Goal: Check status: Check status

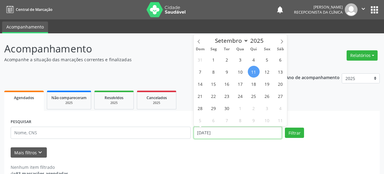
click at [226, 133] on input "[DATE]" at bounding box center [237, 133] width 88 height 12
click at [241, 73] on span "10" at bounding box center [240, 72] width 12 height 12
type input "[DATE]"
click at [241, 73] on span "10" at bounding box center [240, 72] width 12 height 12
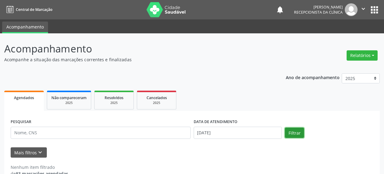
click at [290, 133] on button "Filtrar" at bounding box center [294, 133] width 19 height 10
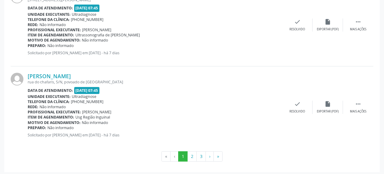
scroll to position [1286, 0]
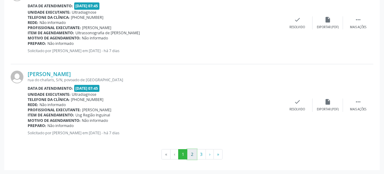
click at [193, 157] on button "2" at bounding box center [191, 154] width 9 height 10
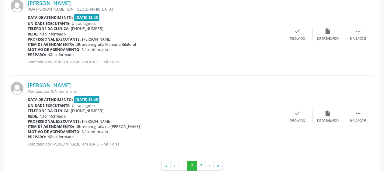
scroll to position [1270, 0]
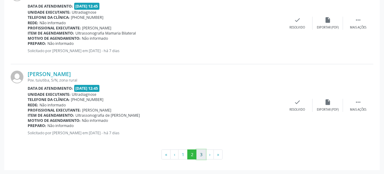
click at [200, 154] on button "3" at bounding box center [200, 155] width 9 height 10
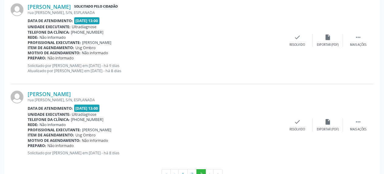
scroll to position [617, 0]
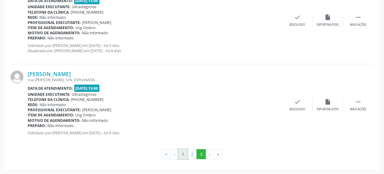
click at [181, 155] on button "1" at bounding box center [182, 154] width 9 height 10
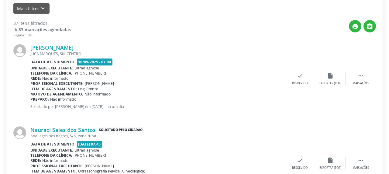
scroll to position [157, 0]
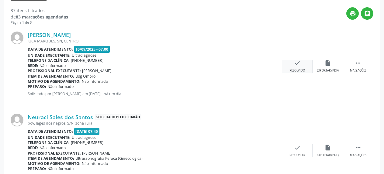
click at [295, 64] on icon "check" at bounding box center [297, 63] width 7 height 7
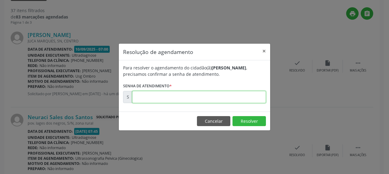
click at [167, 96] on input "text" at bounding box center [199, 97] width 134 height 12
type input "00176051"
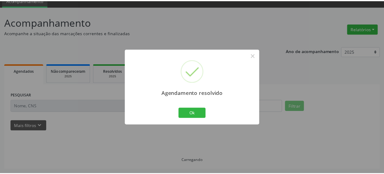
scroll to position [27, 0]
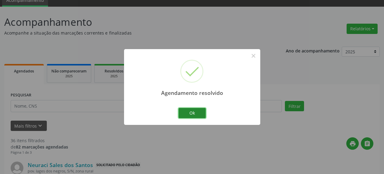
click at [184, 117] on button "Ok" at bounding box center [191, 113] width 27 height 10
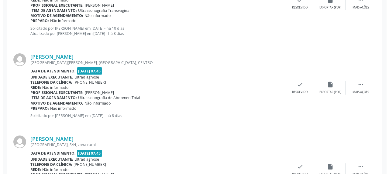
scroll to position [398, 0]
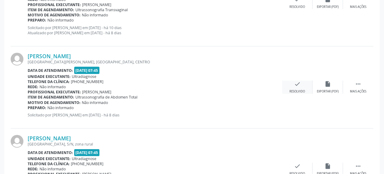
click at [295, 84] on icon "check" at bounding box center [297, 84] width 7 height 7
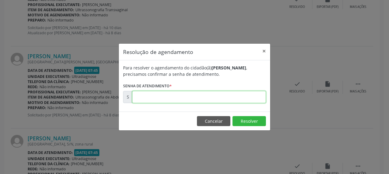
click at [201, 96] on input "text" at bounding box center [199, 97] width 134 height 12
type input "00175069"
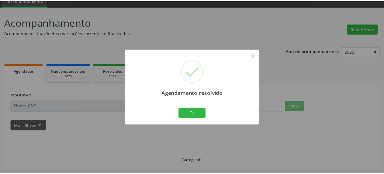
scroll to position [27, 0]
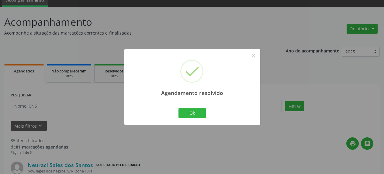
click at [186, 108] on div "Ok Cancel" at bounding box center [192, 113] width 30 height 13
click at [186, 111] on button "Ok" at bounding box center [191, 113] width 27 height 10
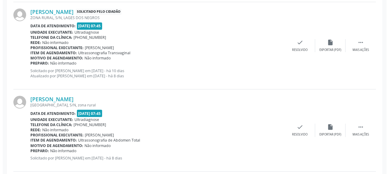
scroll to position [367, 0]
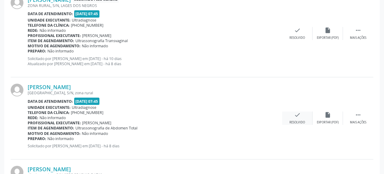
click at [299, 115] on icon "check" at bounding box center [297, 115] width 7 height 7
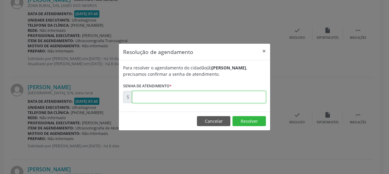
click at [197, 99] on input "text" at bounding box center [199, 97] width 134 height 12
type input "00175070"
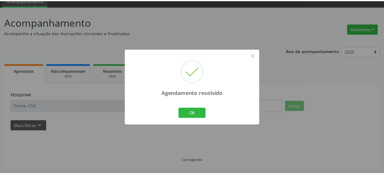
scroll to position [27, 0]
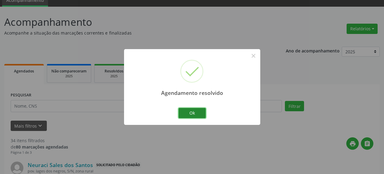
click at [195, 115] on button "Ok" at bounding box center [191, 113] width 27 height 10
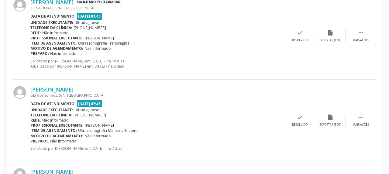
scroll to position [367, 0]
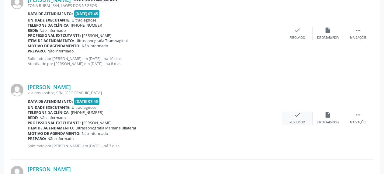
click at [296, 116] on icon "check" at bounding box center [297, 115] width 7 height 7
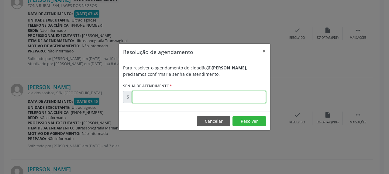
click at [213, 97] on input "text" at bounding box center [199, 97] width 134 height 12
type input "00175294"
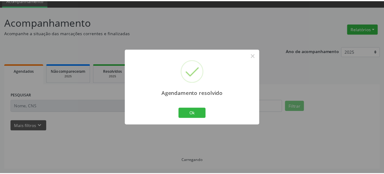
scroll to position [27, 0]
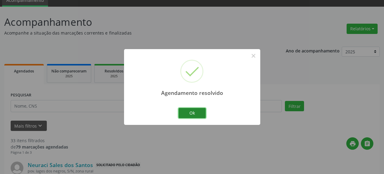
click at [191, 112] on button "Ok" at bounding box center [191, 113] width 27 height 10
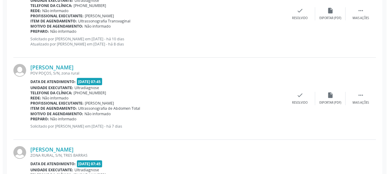
scroll to position [398, 0]
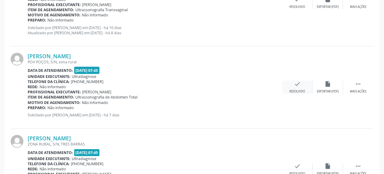
click at [300, 85] on icon "check" at bounding box center [297, 84] width 7 height 7
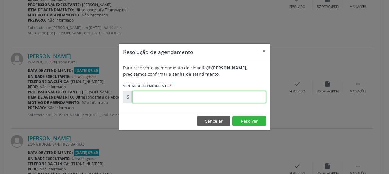
click at [163, 96] on input "text" at bounding box center [199, 97] width 134 height 12
type input "00175296"
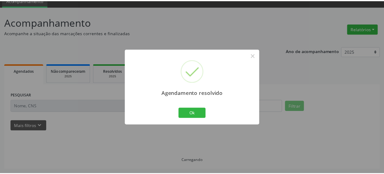
scroll to position [27, 0]
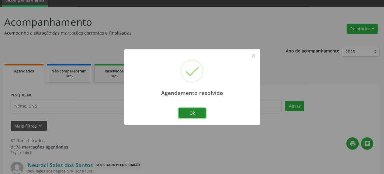
click at [183, 113] on button "Ok" at bounding box center [191, 113] width 27 height 10
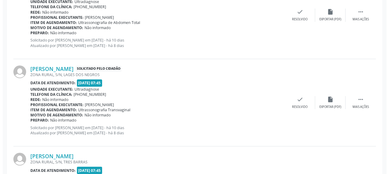
scroll to position [337, 0]
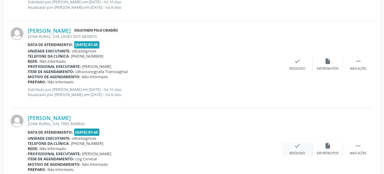
click at [296, 147] on icon "check" at bounding box center [297, 146] width 7 height 7
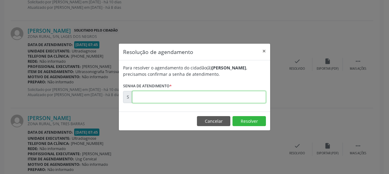
click at [225, 95] on input "text" at bounding box center [199, 97] width 134 height 12
type input "00175297"
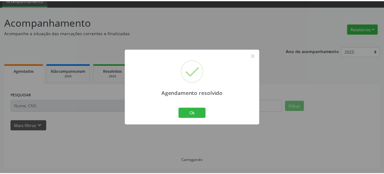
scroll to position [27, 0]
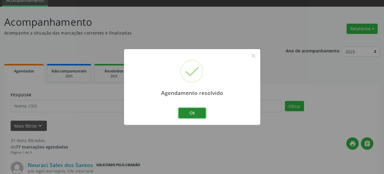
click at [192, 114] on button "Ok" at bounding box center [191, 113] width 27 height 10
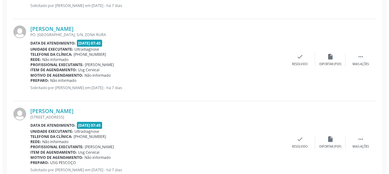
scroll to position [522, 0]
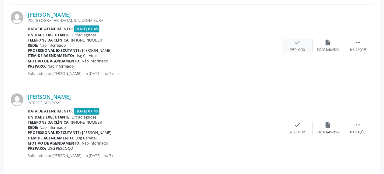
click at [299, 44] on icon "check" at bounding box center [297, 42] width 7 height 7
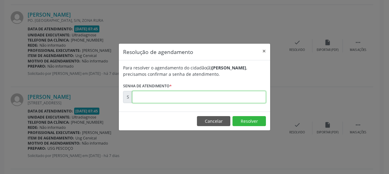
click at [159, 98] on input "text" at bounding box center [199, 97] width 134 height 12
type input "00175302"
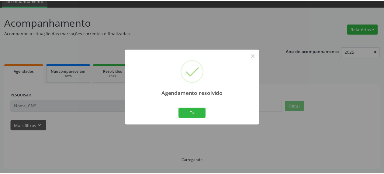
scroll to position [27, 0]
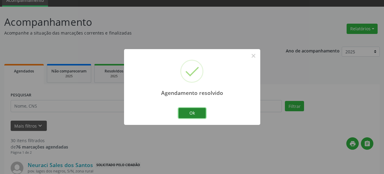
click at [186, 116] on button "Ok" at bounding box center [191, 113] width 27 height 10
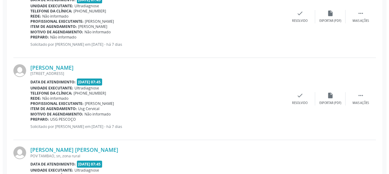
scroll to position [491, 0]
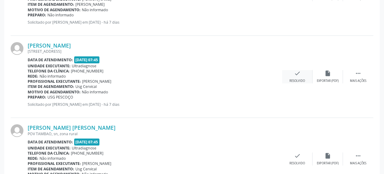
click at [296, 75] on icon "check" at bounding box center [297, 73] width 7 height 7
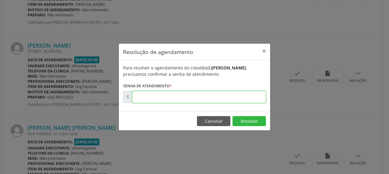
click at [240, 101] on input "text" at bounding box center [199, 97] width 134 height 12
type input "00175304"
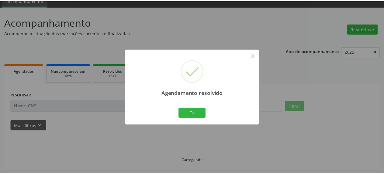
scroll to position [27, 0]
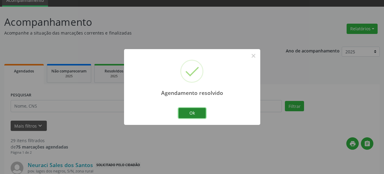
click at [183, 116] on button "Ok" at bounding box center [191, 113] width 27 height 10
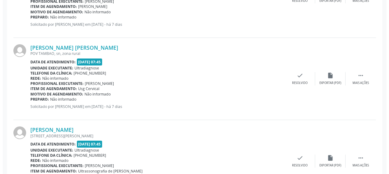
scroll to position [491, 0]
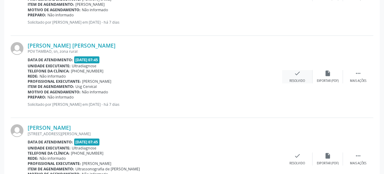
click at [298, 73] on icon "check" at bounding box center [297, 73] width 7 height 7
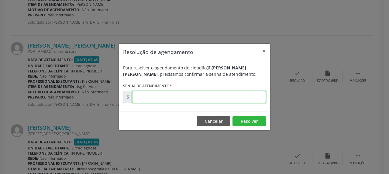
click at [209, 101] on input "text" at bounding box center [199, 97] width 134 height 12
type input "00175306"
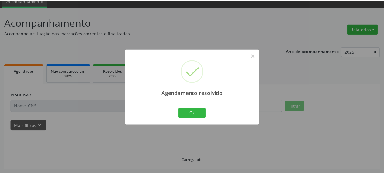
scroll to position [27, 0]
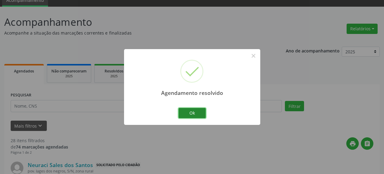
click at [197, 115] on button "Ok" at bounding box center [191, 113] width 27 height 10
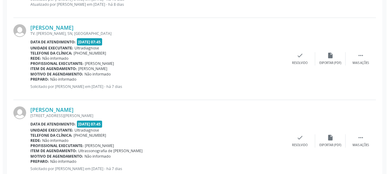
scroll to position [460, 0]
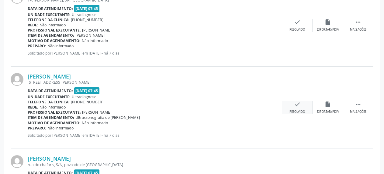
click at [296, 105] on icon "check" at bounding box center [297, 104] width 7 height 7
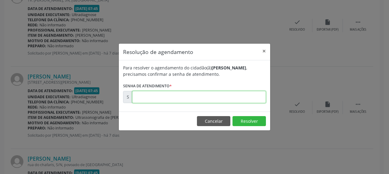
click at [249, 101] on input "text" at bounding box center [199, 97] width 134 height 12
type input "00175308"
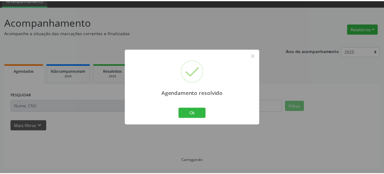
scroll to position [27, 0]
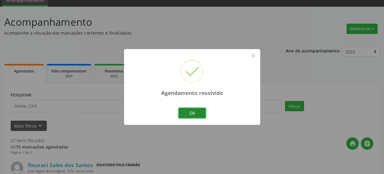
click at [201, 114] on button "Ok" at bounding box center [191, 113] width 27 height 10
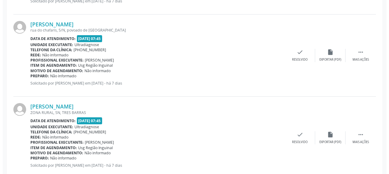
scroll to position [522, 0]
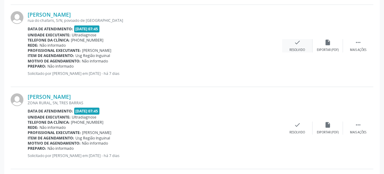
click at [297, 44] on icon "check" at bounding box center [297, 42] width 7 height 7
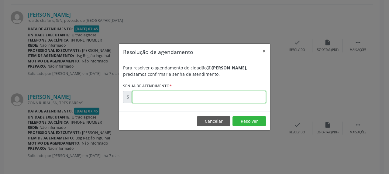
click at [228, 96] on input "text" at bounding box center [199, 97] width 134 height 12
type input "00175313"
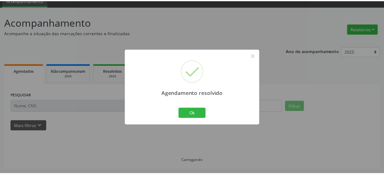
scroll to position [27, 0]
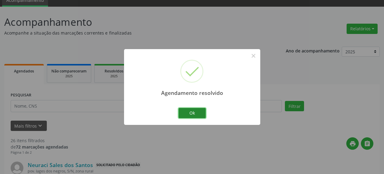
click at [200, 115] on button "Ok" at bounding box center [191, 113] width 27 height 10
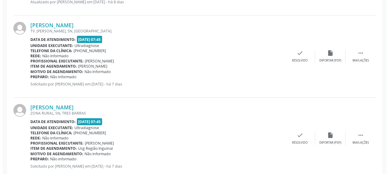
scroll to position [460, 0]
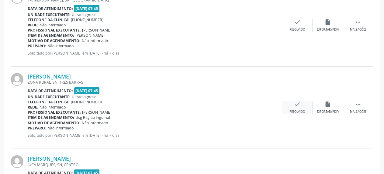
click at [301, 106] on div "check Resolvido" at bounding box center [297, 107] width 30 height 13
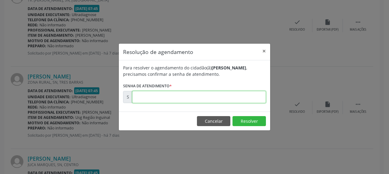
click at [241, 96] on input "text" at bounding box center [199, 97] width 134 height 12
type input "00175320"
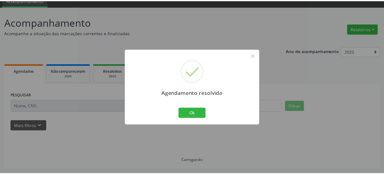
scroll to position [27, 0]
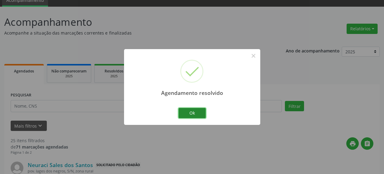
click at [193, 114] on button "Ok" at bounding box center [191, 113] width 27 height 10
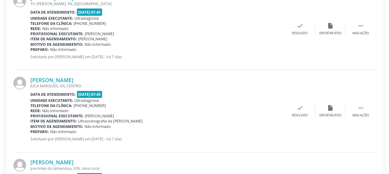
scroll to position [491, 0]
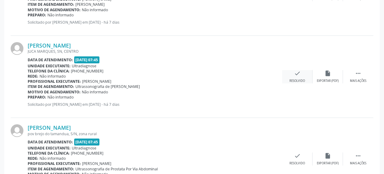
click at [295, 79] on div "check Resolvido" at bounding box center [297, 76] width 30 height 13
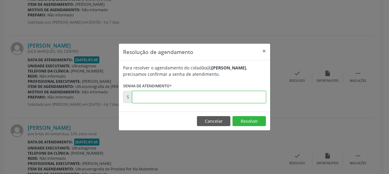
click at [217, 94] on input "text" at bounding box center [199, 97] width 134 height 12
type input "00175325"
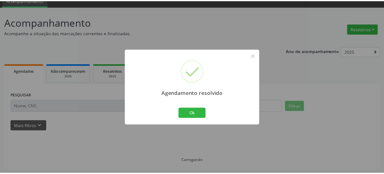
scroll to position [27, 0]
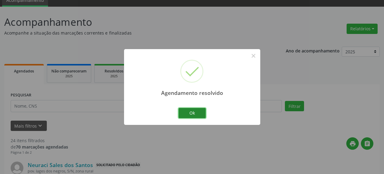
click at [192, 115] on button "Ok" at bounding box center [191, 113] width 27 height 10
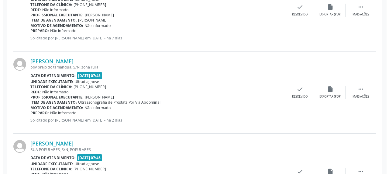
scroll to position [491, 0]
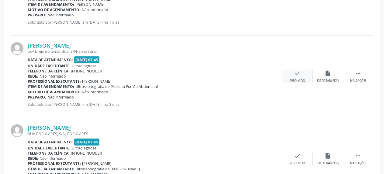
click at [295, 76] on icon "check" at bounding box center [297, 73] width 7 height 7
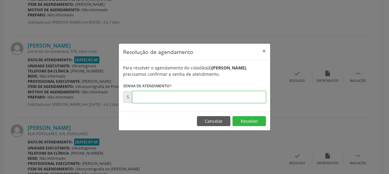
click at [237, 96] on input "text" at bounding box center [199, 97] width 134 height 12
type input "00175974"
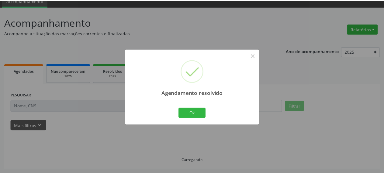
scroll to position [27, 0]
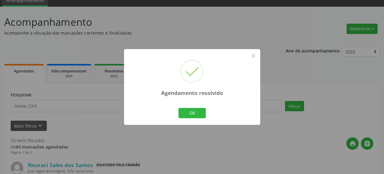
click at [199, 118] on div "Ok Cancel" at bounding box center [192, 113] width 30 height 13
click at [198, 115] on button "Ok" at bounding box center [191, 113] width 27 height 10
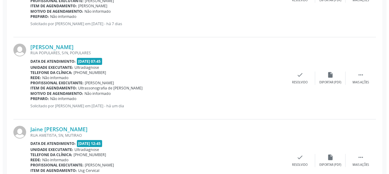
scroll to position [491, 0]
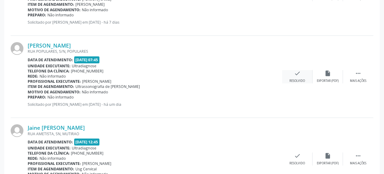
click at [296, 73] on icon "check" at bounding box center [297, 73] width 7 height 7
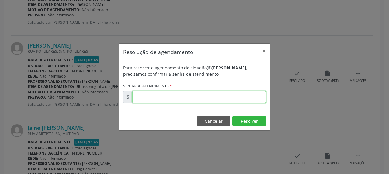
click at [244, 103] on input "text" at bounding box center [199, 97] width 134 height 12
type input "00176066"
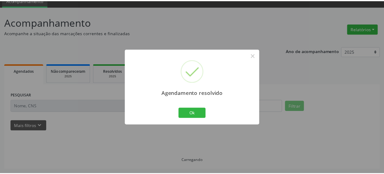
scroll to position [27, 0]
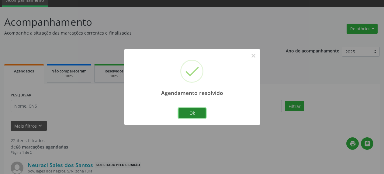
click at [195, 114] on button "Ok" at bounding box center [191, 113] width 27 height 10
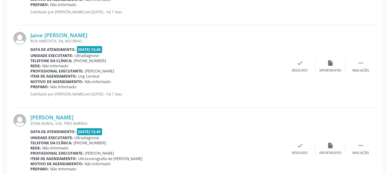
scroll to position [522, 0]
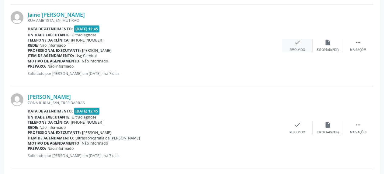
click at [299, 46] on icon "check" at bounding box center [297, 42] width 7 height 7
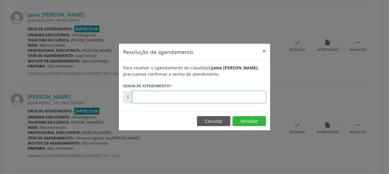
click at [214, 99] on input "text" at bounding box center [199, 97] width 134 height 12
type input "00175316"
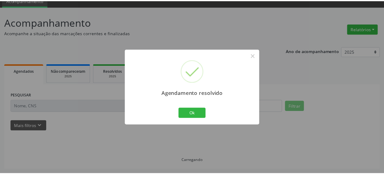
scroll to position [27, 0]
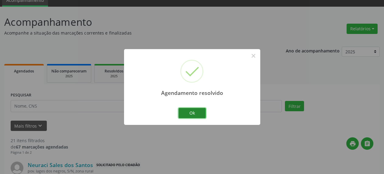
click at [200, 113] on button "Ok" at bounding box center [191, 113] width 27 height 10
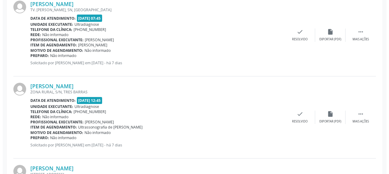
scroll to position [460, 0]
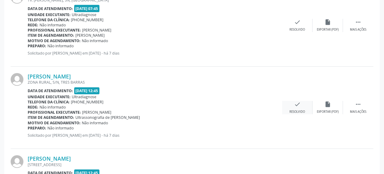
click at [297, 105] on icon "check" at bounding box center [297, 104] width 7 height 7
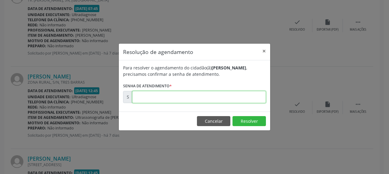
click at [238, 100] on input "text" at bounding box center [199, 97] width 134 height 12
type input "00175326"
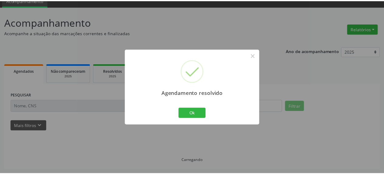
scroll to position [27, 0]
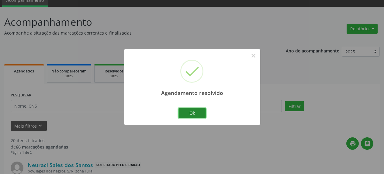
click at [201, 112] on button "Ok" at bounding box center [191, 113] width 27 height 10
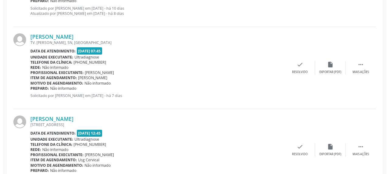
scroll to position [429, 0]
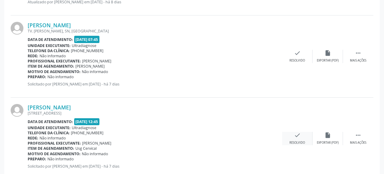
click at [298, 137] on icon "check" at bounding box center [297, 135] width 7 height 7
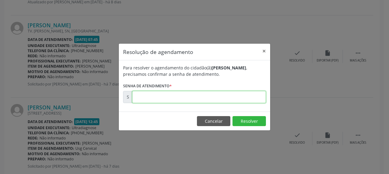
click at [250, 97] on input "text" at bounding box center [199, 97] width 134 height 12
type input "00175330"
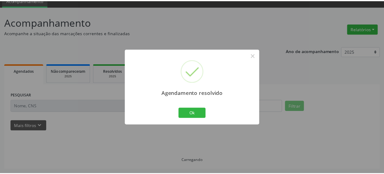
scroll to position [27, 0]
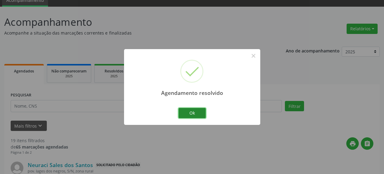
click at [193, 113] on button "Ok" at bounding box center [191, 113] width 27 height 10
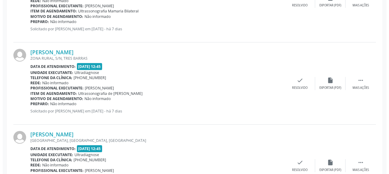
scroll to position [584, 0]
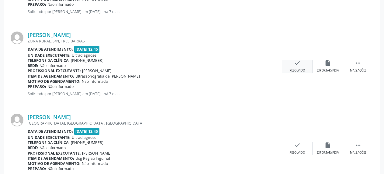
click at [300, 67] on icon "check" at bounding box center [297, 63] width 7 height 7
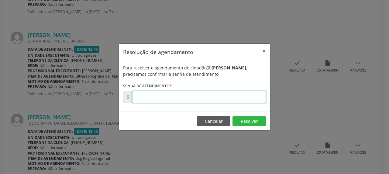
click at [238, 98] on input "text" at bounding box center [199, 97] width 134 height 12
type input "00175334"
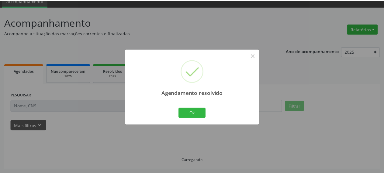
scroll to position [27, 0]
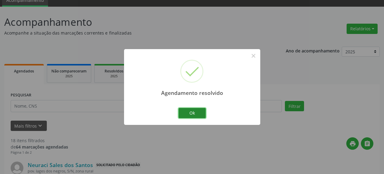
click at [201, 117] on button "Ok" at bounding box center [191, 113] width 27 height 10
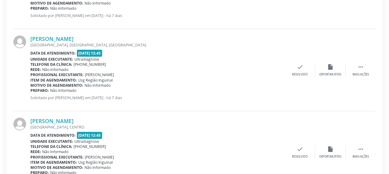
scroll to position [584, 0]
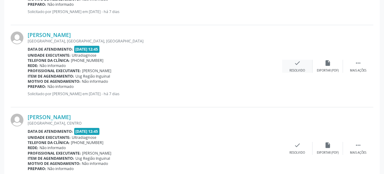
click at [294, 64] on icon "check" at bounding box center [297, 63] width 7 height 7
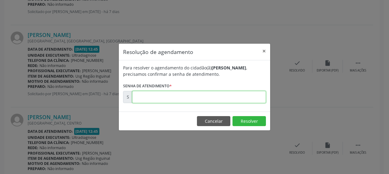
click at [249, 99] on input "text" at bounding box center [199, 97] width 134 height 12
type input "00175347"
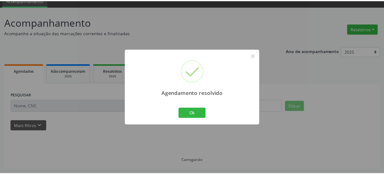
scroll to position [27, 0]
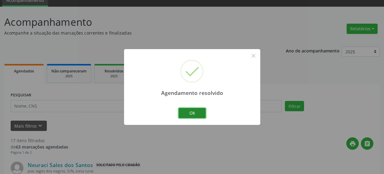
click at [200, 114] on button "Ok" at bounding box center [191, 113] width 27 height 10
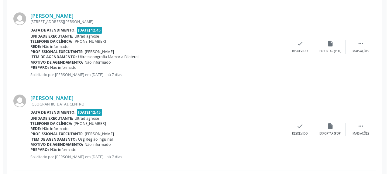
scroll to position [553, 0]
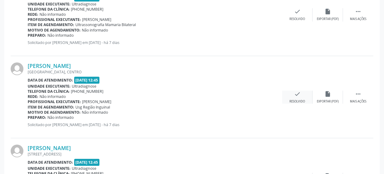
click at [296, 96] on icon "check" at bounding box center [297, 94] width 7 height 7
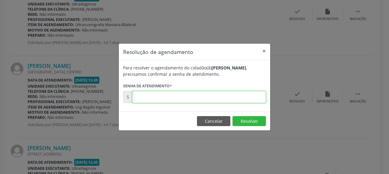
click at [234, 101] on input "text" at bounding box center [199, 97] width 134 height 12
type input "00175351"
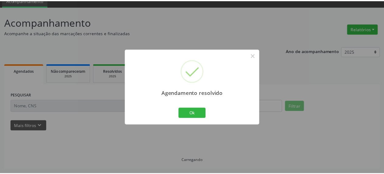
scroll to position [27, 0]
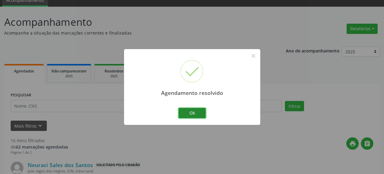
click at [184, 111] on button "Ok" at bounding box center [191, 113] width 27 height 10
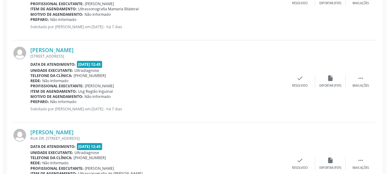
scroll to position [584, 0]
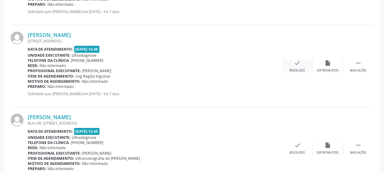
click at [294, 65] on icon "check" at bounding box center [297, 63] width 7 height 7
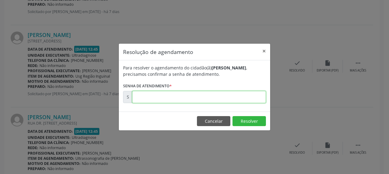
click at [229, 98] on input "text" at bounding box center [199, 97] width 134 height 12
type input "00175352"
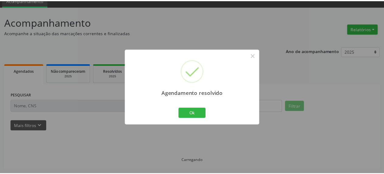
scroll to position [27, 0]
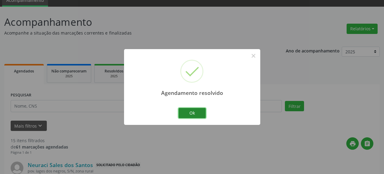
click at [191, 112] on button "Ok" at bounding box center [191, 113] width 27 height 10
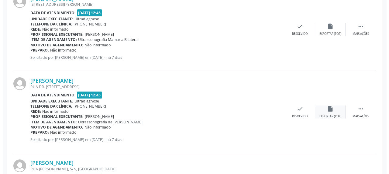
scroll to position [553, 0]
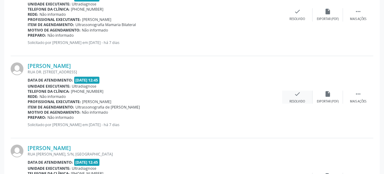
click at [297, 97] on icon "check" at bounding box center [297, 94] width 7 height 7
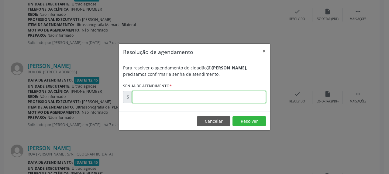
click at [207, 97] on input "text" at bounding box center [199, 97] width 134 height 12
type input "00175353"
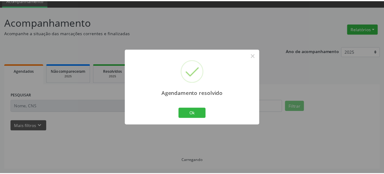
scroll to position [27, 0]
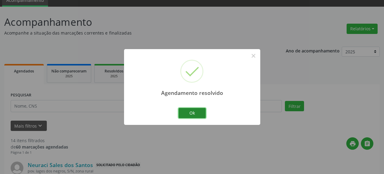
click at [188, 116] on button "Ok" at bounding box center [191, 113] width 27 height 10
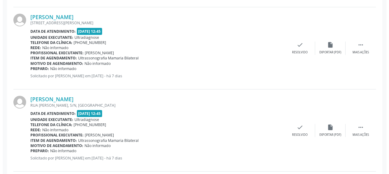
scroll to position [522, 0]
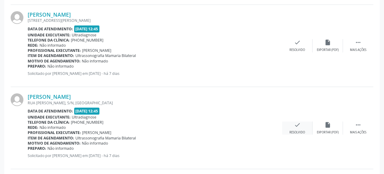
click at [298, 128] on icon "check" at bounding box center [297, 125] width 7 height 7
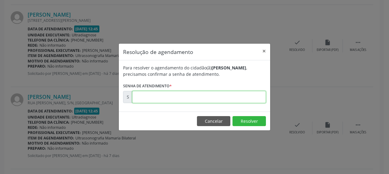
click at [244, 97] on input "text" at bounding box center [199, 97] width 134 height 12
type input "00175354"
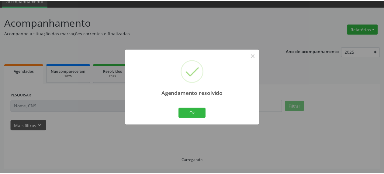
scroll to position [27, 0]
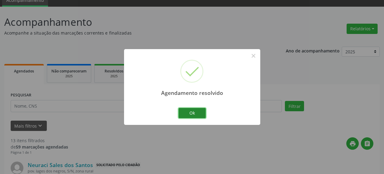
click at [194, 114] on button "Ok" at bounding box center [191, 113] width 27 height 10
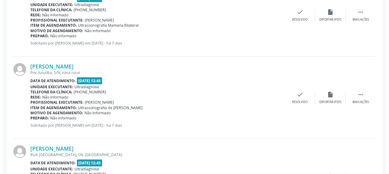
scroll to position [584, 0]
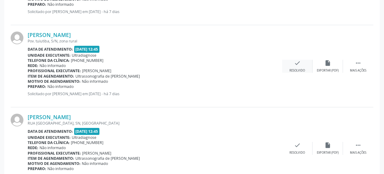
click at [293, 64] on div "check Resolvido" at bounding box center [297, 66] width 30 height 13
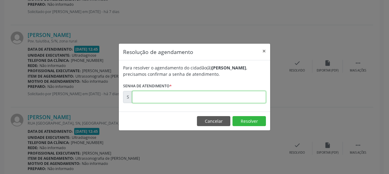
click at [177, 98] on input "text" at bounding box center [199, 97] width 134 height 12
type input "00175355"
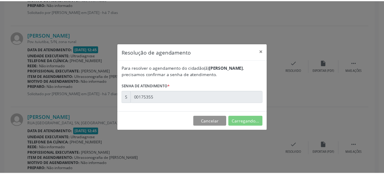
scroll to position [27, 0]
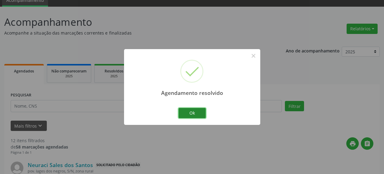
click at [191, 112] on button "Ok" at bounding box center [191, 113] width 27 height 10
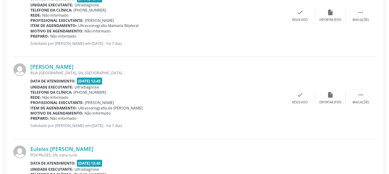
scroll to position [584, 0]
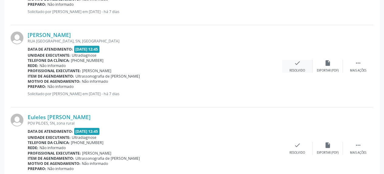
click at [297, 63] on icon "check" at bounding box center [297, 63] width 7 height 7
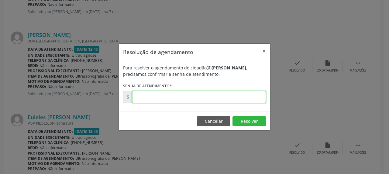
click at [215, 98] on input "text" at bounding box center [199, 97] width 134 height 12
type input "00175356"
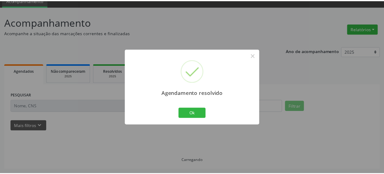
scroll to position [27, 0]
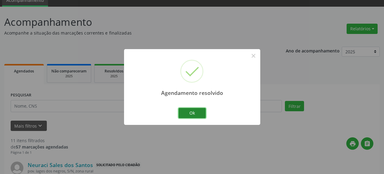
click at [194, 112] on button "Ok" at bounding box center [191, 113] width 27 height 10
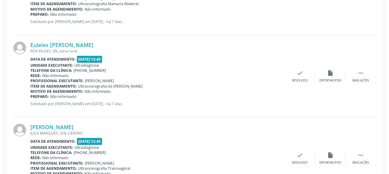
scroll to position [584, 0]
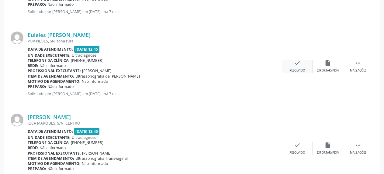
click at [299, 64] on icon "check" at bounding box center [297, 63] width 7 height 7
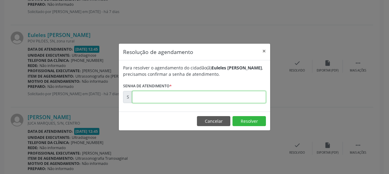
click at [205, 94] on input "text" at bounding box center [199, 97] width 134 height 12
type input "00175357"
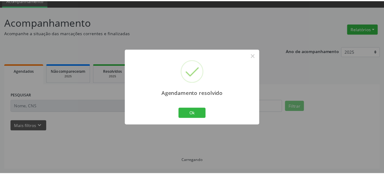
scroll to position [27, 0]
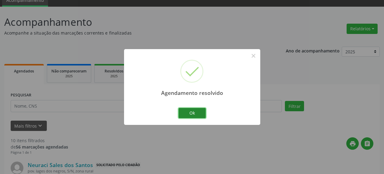
click at [189, 114] on button "Ok" at bounding box center [191, 113] width 27 height 10
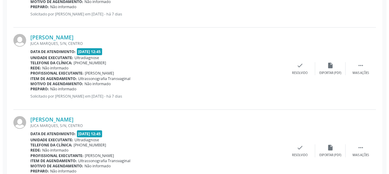
scroll to position [584, 0]
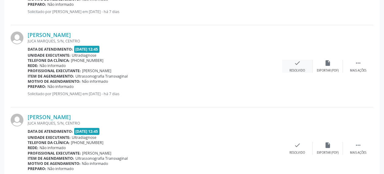
click at [297, 68] on div "check Resolvido" at bounding box center [297, 66] width 30 height 13
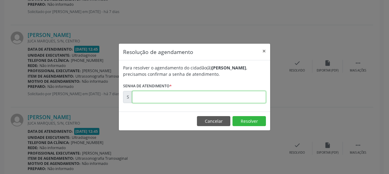
click at [200, 94] on input "text" at bounding box center [199, 97] width 134 height 12
type input "00175358"
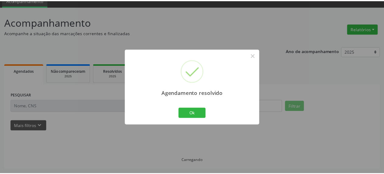
scroll to position [27, 0]
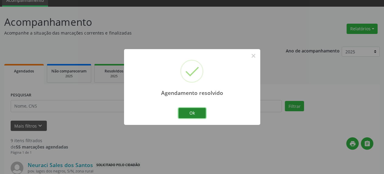
click at [197, 112] on button "Ok" at bounding box center [191, 113] width 27 height 10
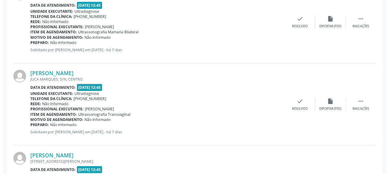
scroll to position [553, 0]
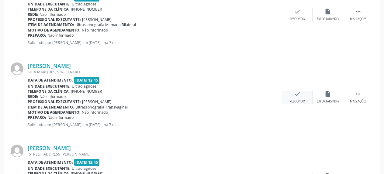
click at [292, 96] on div "check Resolvido" at bounding box center [297, 97] width 30 height 13
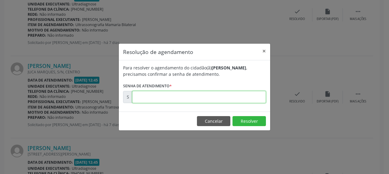
click at [215, 100] on input "text" at bounding box center [199, 97] width 134 height 12
type input "00175360"
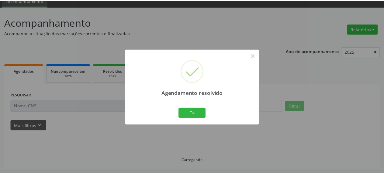
scroll to position [27, 0]
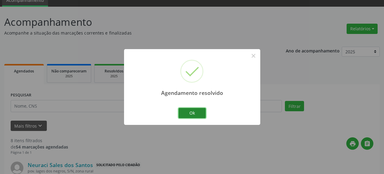
click at [198, 118] on button "Ok" at bounding box center [191, 113] width 27 height 10
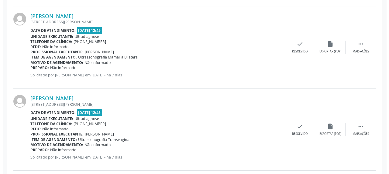
scroll to position [553, 0]
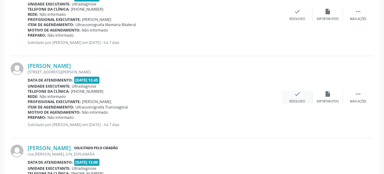
click at [302, 94] on div "check Resolvido" at bounding box center [297, 97] width 30 height 13
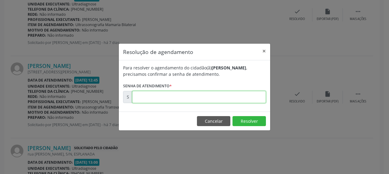
click at [216, 101] on input "text" at bounding box center [199, 97] width 134 height 12
type input "00175361"
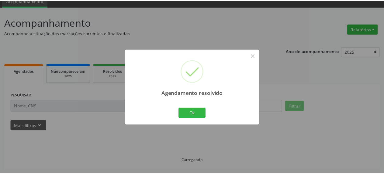
scroll to position [27, 0]
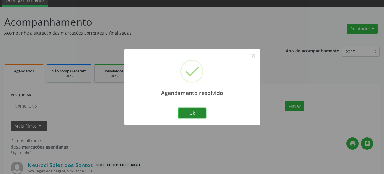
click at [194, 116] on button "Ok" at bounding box center [191, 113] width 27 height 10
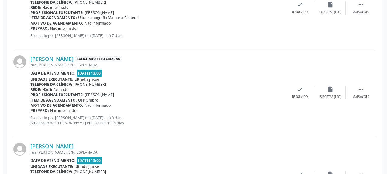
scroll to position [584, 0]
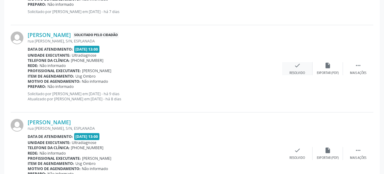
click at [301, 66] on div "check Resolvido" at bounding box center [297, 68] width 30 height 13
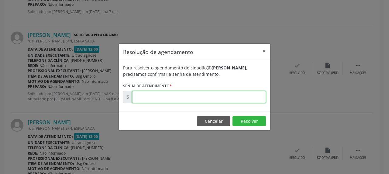
click at [219, 100] on input "text" at bounding box center [199, 97] width 134 height 12
type input "00174935"
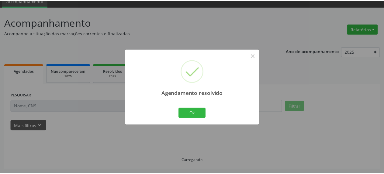
scroll to position [27, 0]
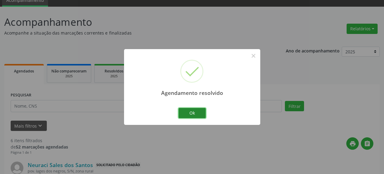
click at [192, 113] on button "Ok" at bounding box center [191, 113] width 27 height 10
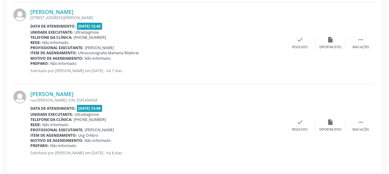
scroll to position [528, 0]
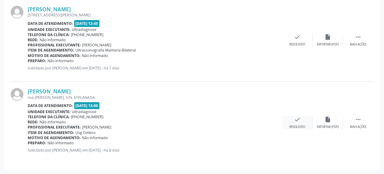
click at [295, 118] on icon "check" at bounding box center [297, 119] width 7 height 7
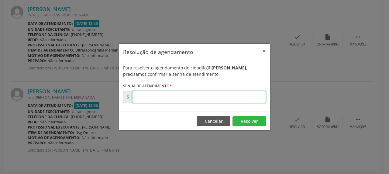
click at [219, 101] on input "text" at bounding box center [199, 97] width 134 height 12
type input "00175065"
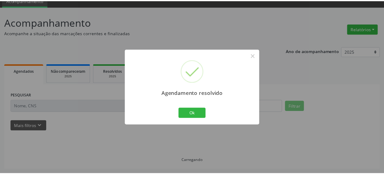
scroll to position [27, 0]
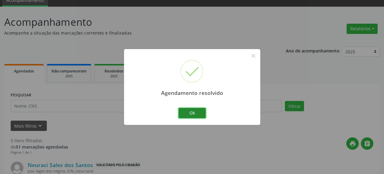
click at [190, 111] on button "Ok" at bounding box center [191, 113] width 27 height 10
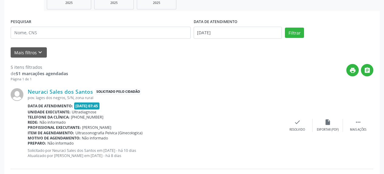
scroll to position [151, 0]
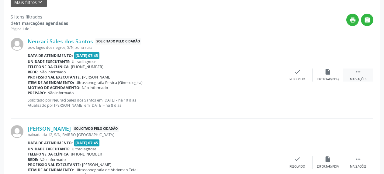
click at [354, 73] on icon "" at bounding box center [357, 72] width 7 height 7
click at [326, 74] on icon "alarm_off" at bounding box center [327, 72] width 7 height 7
click at [327, 75] on icon "alarm_off" at bounding box center [327, 72] width 7 height 7
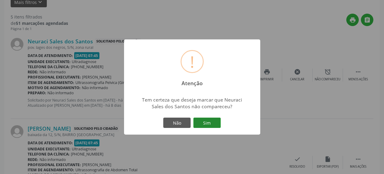
click at [214, 123] on button "Sim" at bounding box center [206, 123] width 27 height 10
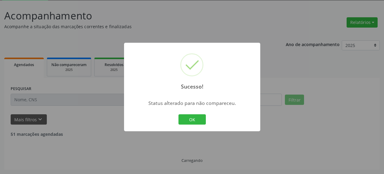
scroll to position [33, 0]
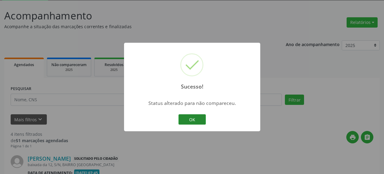
click at [201, 120] on button "OK" at bounding box center [191, 119] width 27 height 10
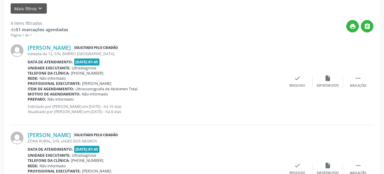
scroll to position [157, 0]
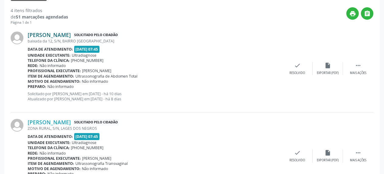
click at [57, 36] on link "[PERSON_NAME]" at bounding box center [49, 35] width 43 height 7
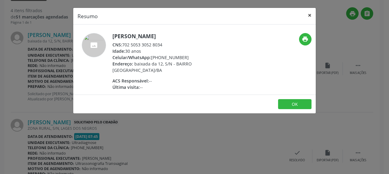
click at [308, 14] on button "×" at bounding box center [309, 15] width 12 height 15
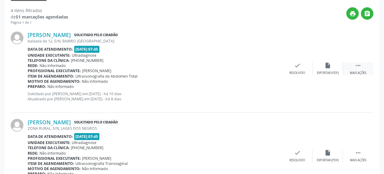
click at [354, 66] on div " Mais ações" at bounding box center [358, 68] width 30 height 13
click at [330, 67] on icon "alarm_off" at bounding box center [327, 65] width 7 height 7
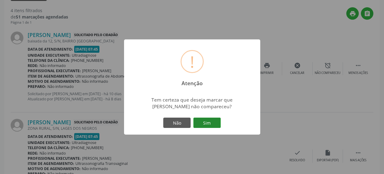
click at [207, 124] on button "Sim" at bounding box center [206, 123] width 27 height 10
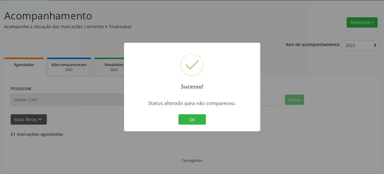
scroll to position [33, 0]
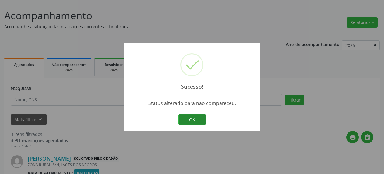
click at [193, 120] on button "OK" at bounding box center [191, 119] width 27 height 10
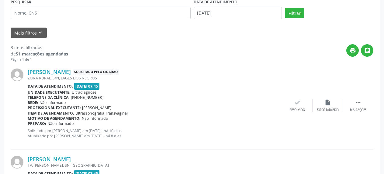
scroll to position [126, 0]
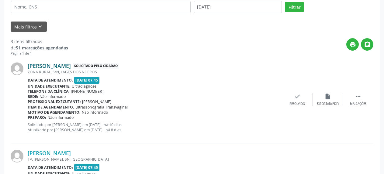
click at [44, 66] on link "[PERSON_NAME]" at bounding box center [49, 66] width 43 height 7
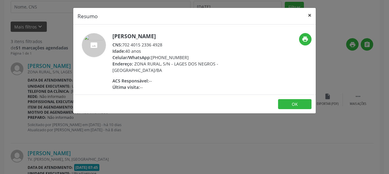
click at [310, 16] on button "×" at bounding box center [309, 15] width 12 height 15
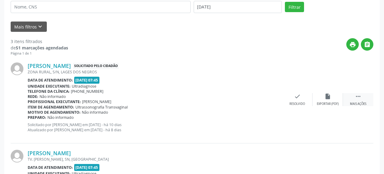
click at [363, 100] on div " Mais ações" at bounding box center [358, 99] width 30 height 13
click at [326, 99] on icon "alarm_off" at bounding box center [327, 96] width 7 height 7
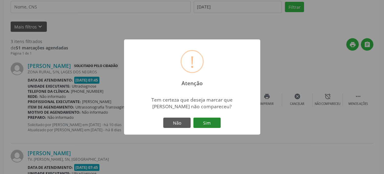
click at [211, 122] on button "Sim" at bounding box center [206, 123] width 27 height 10
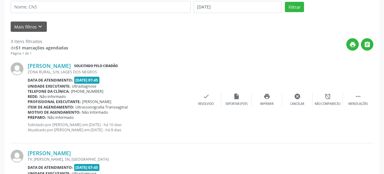
scroll to position [33, 0]
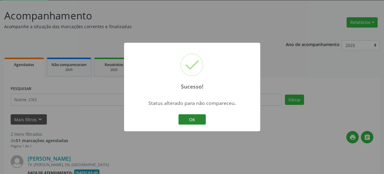
click at [197, 121] on button "OK" at bounding box center [191, 119] width 27 height 10
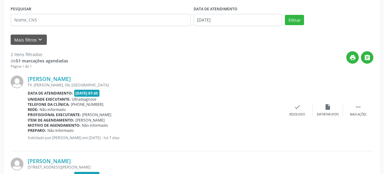
scroll to position [126, 0]
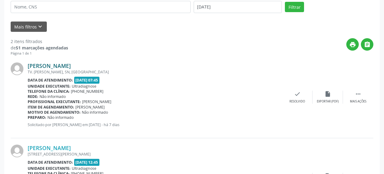
click at [52, 66] on link "[PERSON_NAME]" at bounding box center [49, 66] width 43 height 7
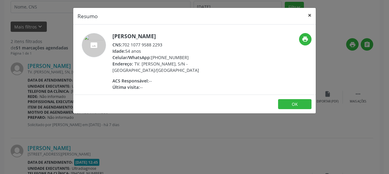
click at [309, 16] on button "×" at bounding box center [309, 15] width 12 height 15
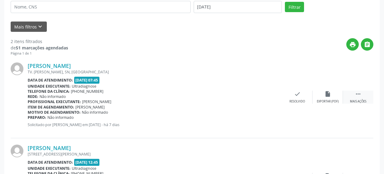
click at [358, 96] on icon "" at bounding box center [357, 94] width 7 height 7
click at [327, 92] on icon "alarm_off" at bounding box center [327, 94] width 7 height 7
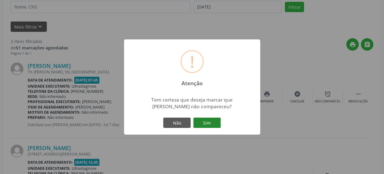
click at [208, 124] on button "Sim" at bounding box center [206, 123] width 27 height 10
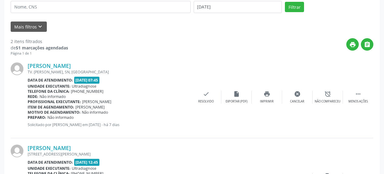
scroll to position [33, 0]
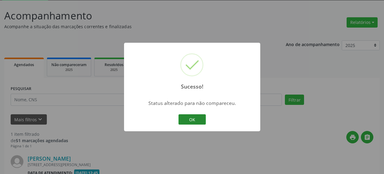
click at [197, 119] on button "OK" at bounding box center [191, 119] width 27 height 10
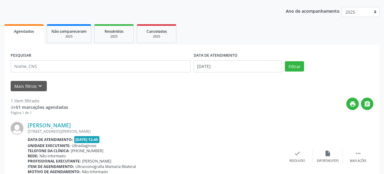
scroll to position [101, 0]
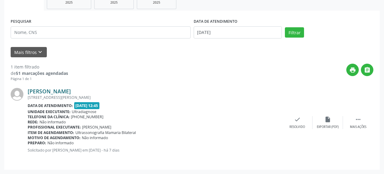
click at [53, 91] on link "[PERSON_NAME]" at bounding box center [49, 91] width 43 height 7
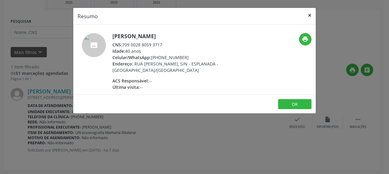
click at [312, 14] on button "×" at bounding box center [309, 15] width 12 height 15
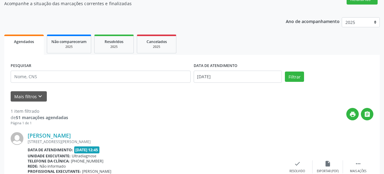
scroll to position [39, 0]
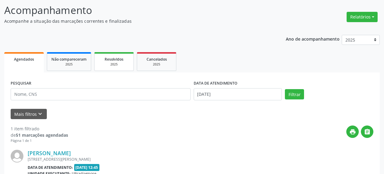
click at [114, 65] on div "2025" at bounding box center [114, 64] width 30 height 5
select select "8"
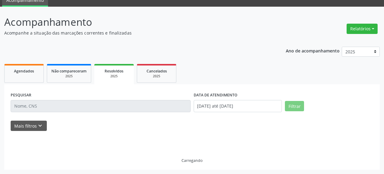
scroll to position [27, 0]
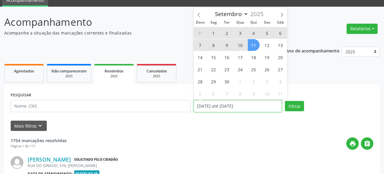
click at [228, 108] on input "[DATE] até [DATE]" at bounding box center [237, 106] width 88 height 12
click at [241, 46] on span "10" at bounding box center [240, 45] width 12 height 12
type input "[DATE]"
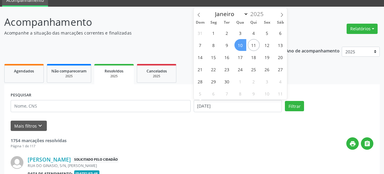
click at [241, 46] on span "10" at bounding box center [240, 45] width 12 height 12
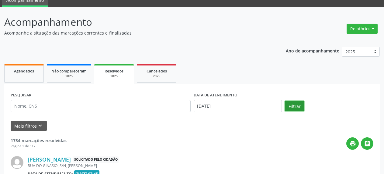
click at [289, 106] on button "Filtrar" at bounding box center [294, 106] width 19 height 10
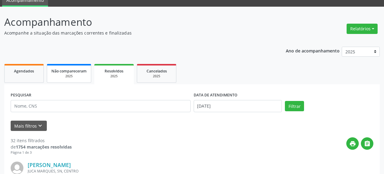
click at [55, 75] on div "2025" at bounding box center [68, 76] width 35 height 5
select select "8"
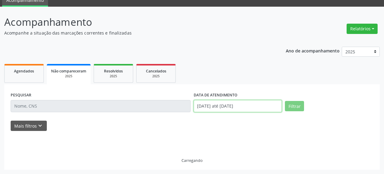
click at [240, 107] on input "[DATE] até [DATE]" at bounding box center [237, 106] width 88 height 12
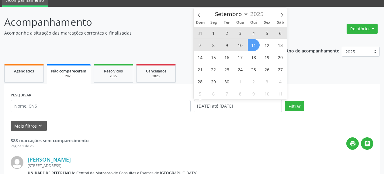
click at [239, 48] on span "10" at bounding box center [240, 45] width 12 height 12
type input "[DATE]"
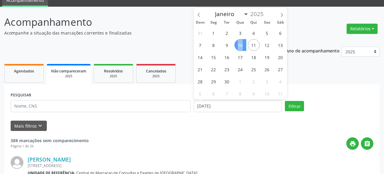
click at [239, 48] on span "10" at bounding box center [240, 45] width 12 height 12
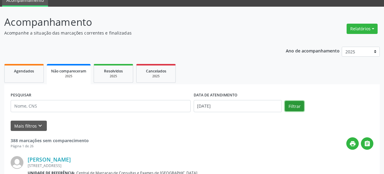
click at [294, 105] on button "Filtrar" at bounding box center [294, 106] width 19 height 10
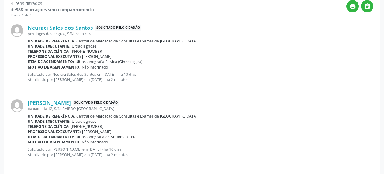
scroll to position [71, 0]
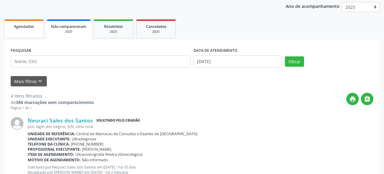
click at [15, 30] on link "Agendados" at bounding box center [23, 28] width 39 height 19
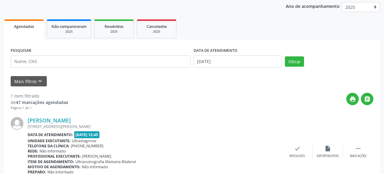
scroll to position [27, 0]
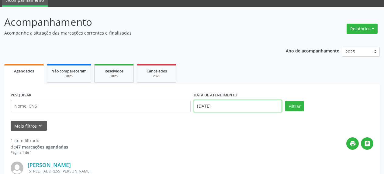
click at [221, 107] on input "[DATE]" at bounding box center [237, 106] width 88 height 12
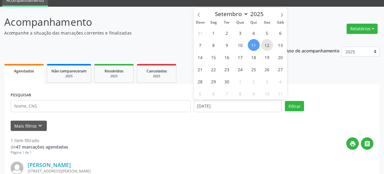
click at [268, 45] on span "12" at bounding box center [267, 45] width 12 height 12
type input "[DATE]"
click at [268, 45] on span "12" at bounding box center [267, 45] width 12 height 12
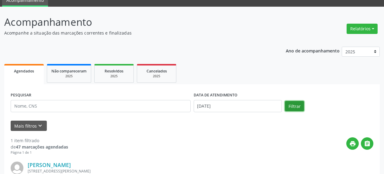
click at [297, 110] on button "Filtrar" at bounding box center [294, 106] width 19 height 10
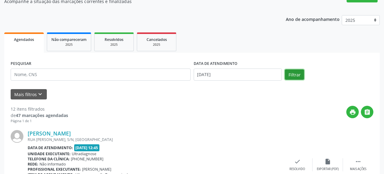
scroll to position [0, 0]
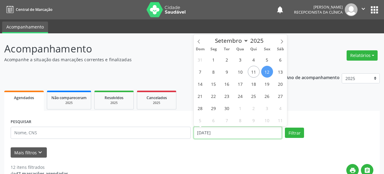
click at [205, 133] on input "[DATE]" at bounding box center [237, 133] width 88 height 12
click at [215, 87] on span "15" at bounding box center [213, 84] width 12 height 12
type input "[DATE]"
click at [215, 87] on span "15" at bounding box center [213, 84] width 12 height 12
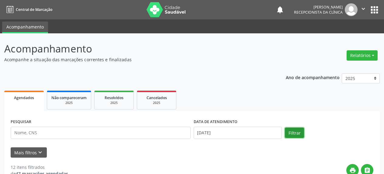
click at [291, 134] on button "Filtrar" at bounding box center [294, 133] width 19 height 10
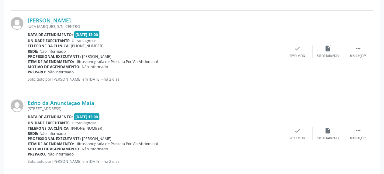
scroll to position [1176, 0]
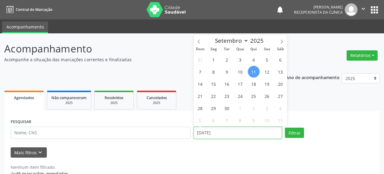
click at [222, 133] on input "[DATE]" at bounding box center [237, 133] width 88 height 12
click at [212, 62] on span "1" at bounding box center [213, 60] width 12 height 12
type input "[DATE]"
click at [212, 62] on span "1" at bounding box center [213, 60] width 12 height 12
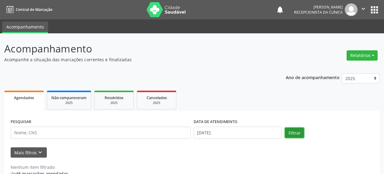
click at [294, 132] on button "Filtrar" at bounding box center [294, 133] width 19 height 10
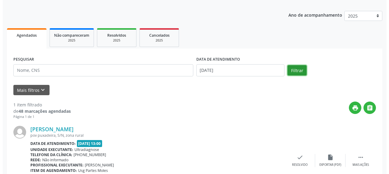
scroll to position [93, 0]
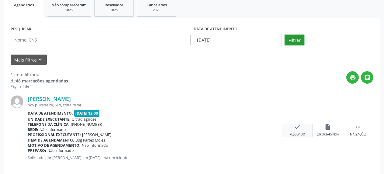
click at [296, 129] on icon "check" at bounding box center [297, 127] width 7 height 7
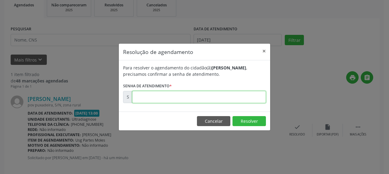
click at [219, 98] on input "text" at bounding box center [199, 97] width 134 height 12
type input "00176468"
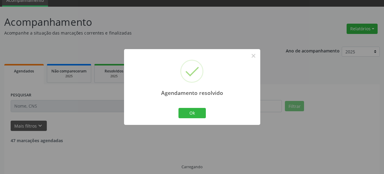
scroll to position [13, 0]
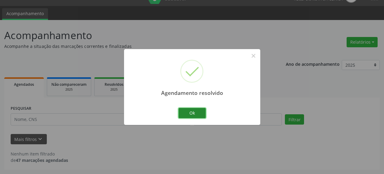
click at [190, 115] on button "Ok" at bounding box center [191, 113] width 27 height 10
